Goal: Transaction & Acquisition: Purchase product/service

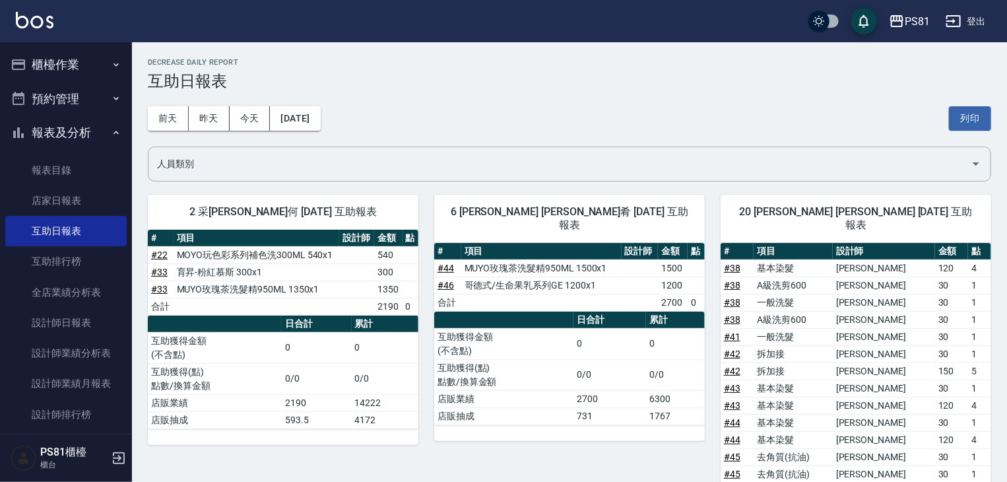
click at [45, 128] on button "報表及分析" at bounding box center [65, 133] width 121 height 34
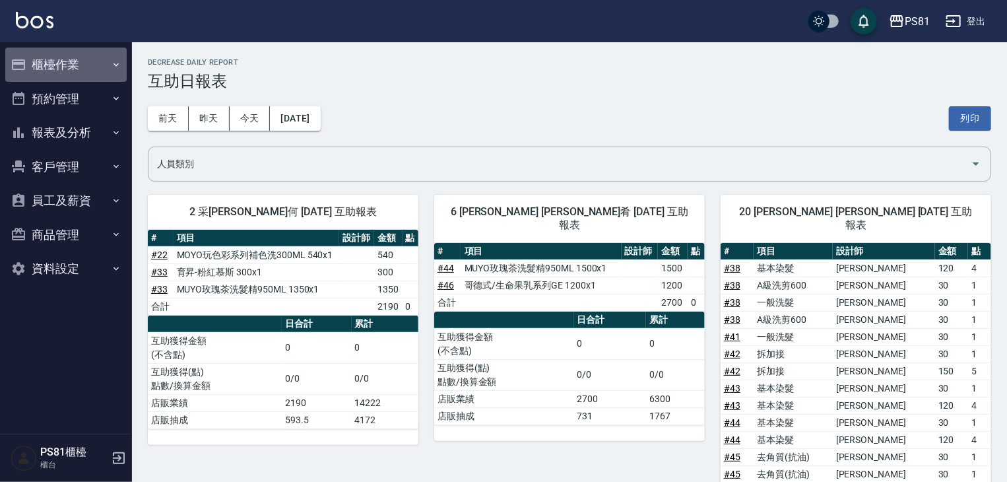
click at [58, 64] on button "櫃檯作業" at bounding box center [65, 65] width 121 height 34
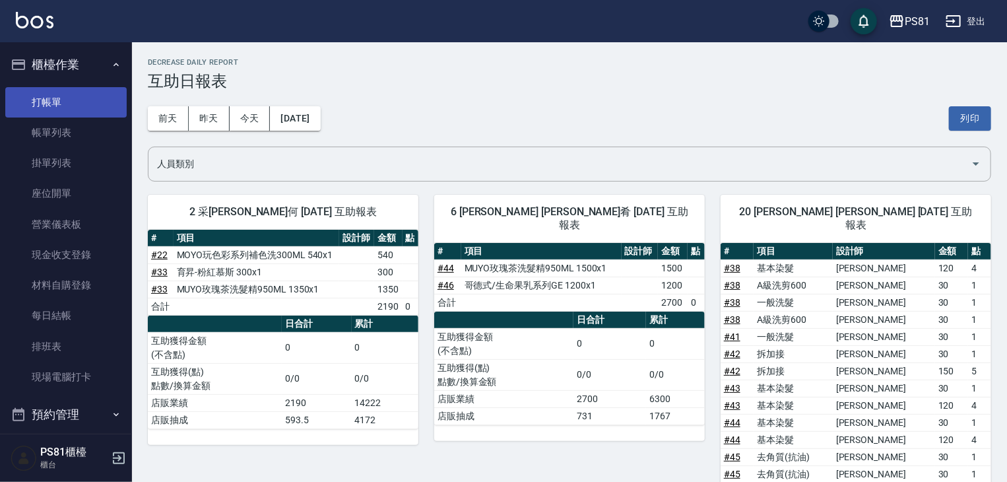
click at [67, 116] on link "打帳單" at bounding box center [65, 102] width 121 height 30
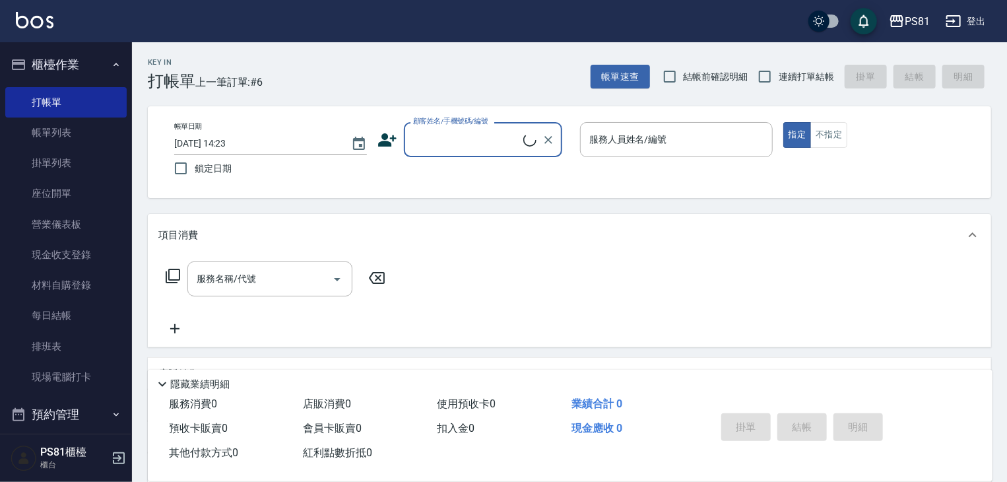
click at [450, 146] on input "顧客姓名/手機號碼/編號" at bounding box center [467, 139] width 114 height 23
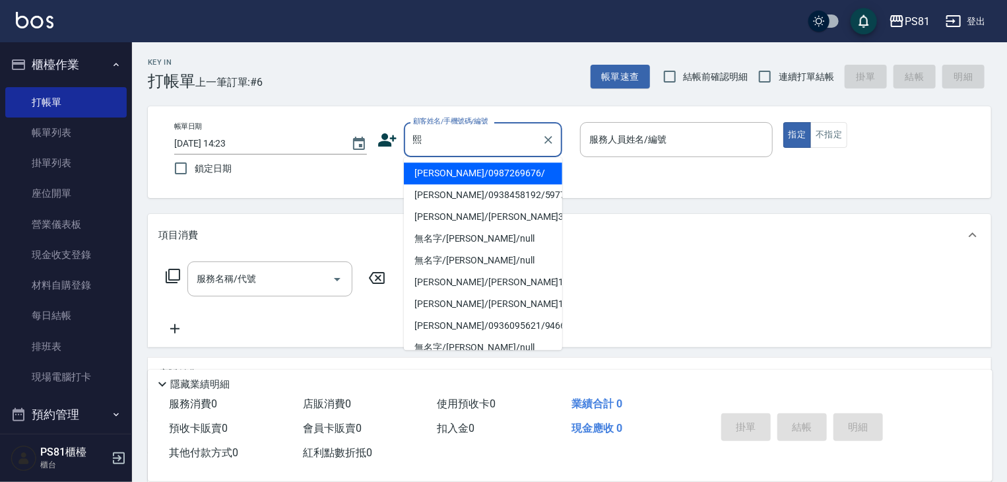
click at [466, 194] on li "[PERSON_NAME]/0938458192/5977" at bounding box center [483, 195] width 158 height 22
type input "[PERSON_NAME]/0938458192/5977"
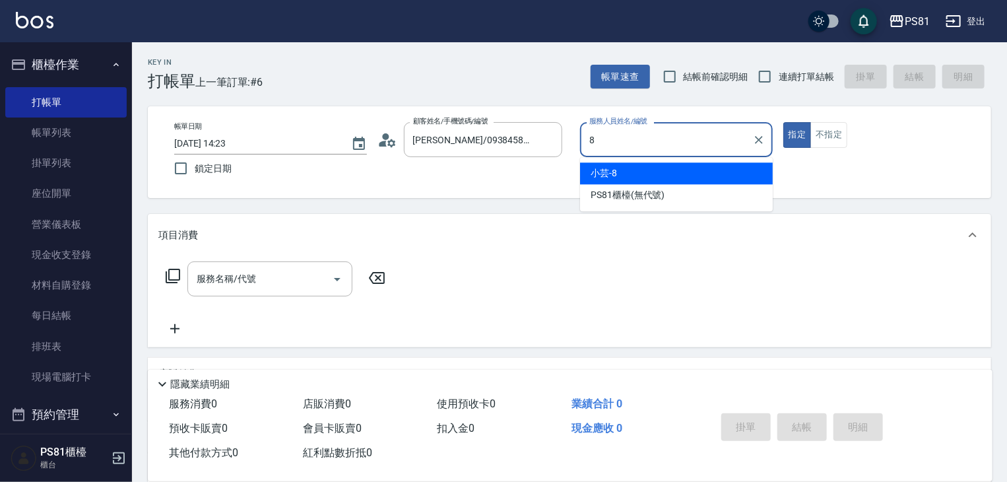
type input "小芸-8"
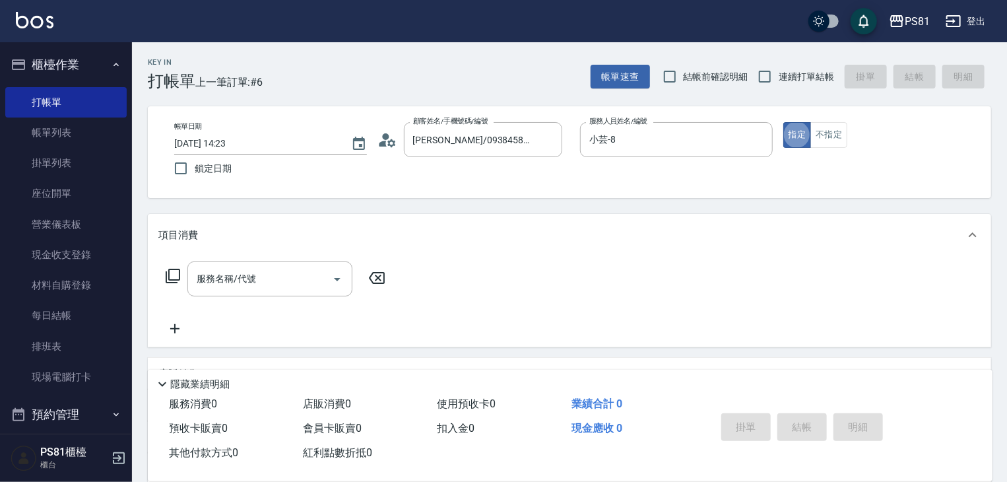
type button "true"
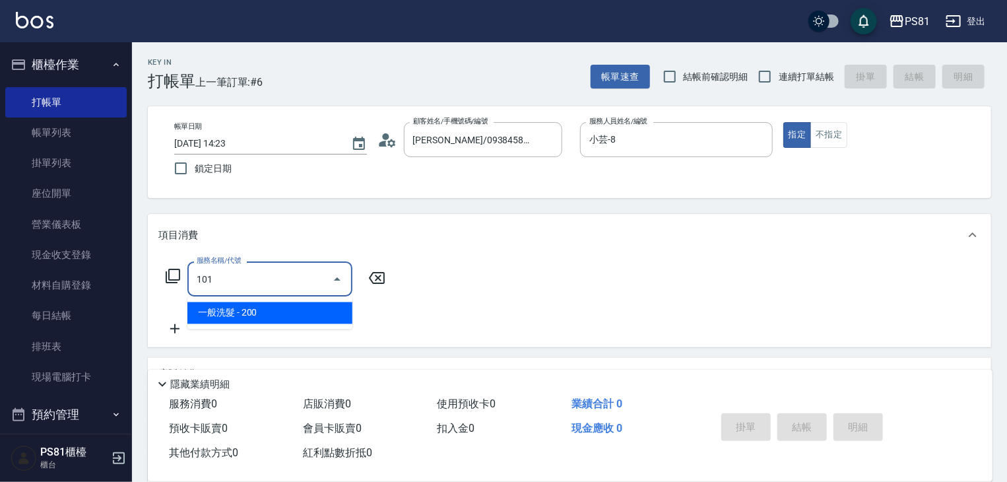
type input "一般洗髮(101)"
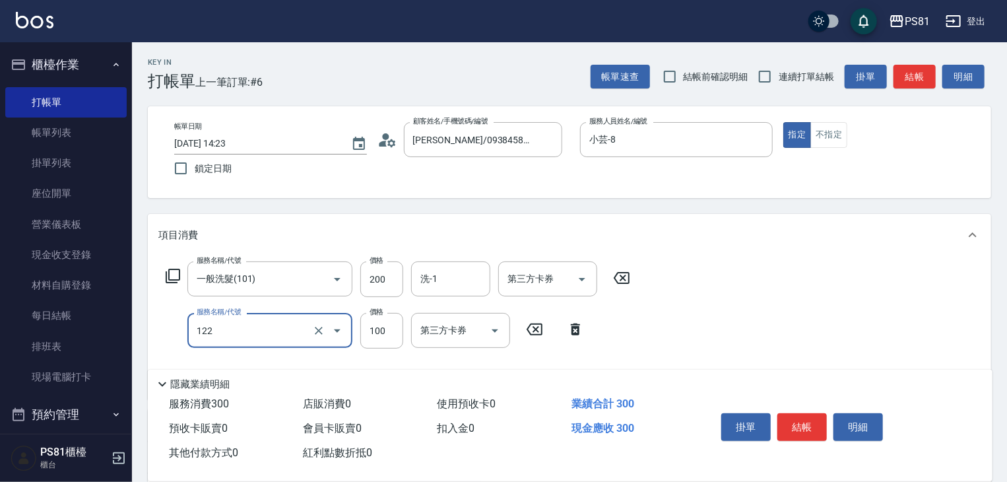
type input "電棒造型(122)"
click at [804, 414] on button "結帳" at bounding box center [803, 427] width 50 height 28
